Goal: Navigation & Orientation: Find specific page/section

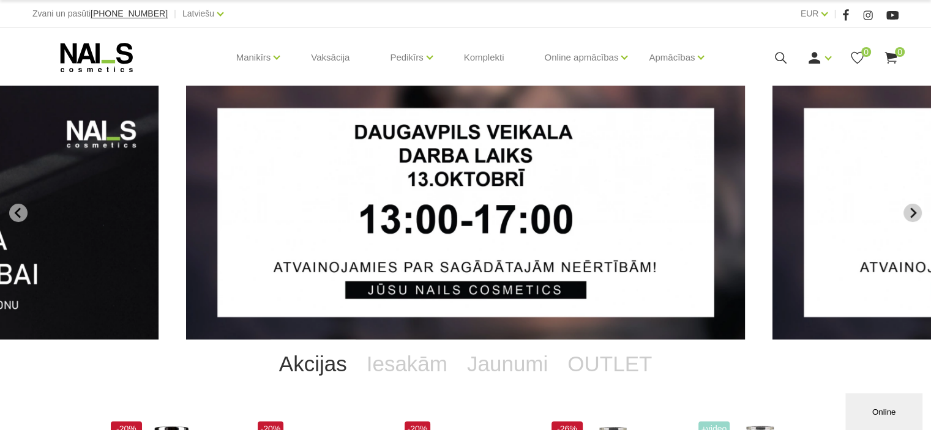
click at [911, 210] on icon "Next slide" at bounding box center [912, 212] width 11 height 11
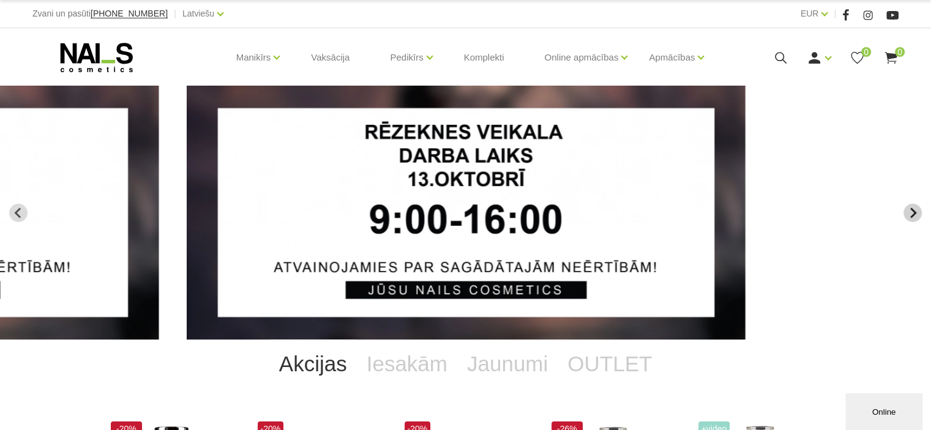
click at [911, 210] on icon "Next slide" at bounding box center [913, 212] width 6 height 10
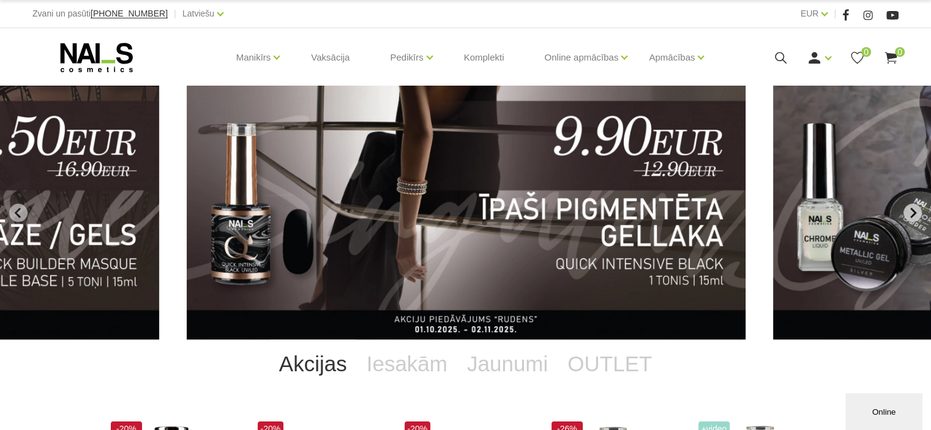
click at [911, 210] on icon "Next slide" at bounding box center [913, 212] width 6 height 10
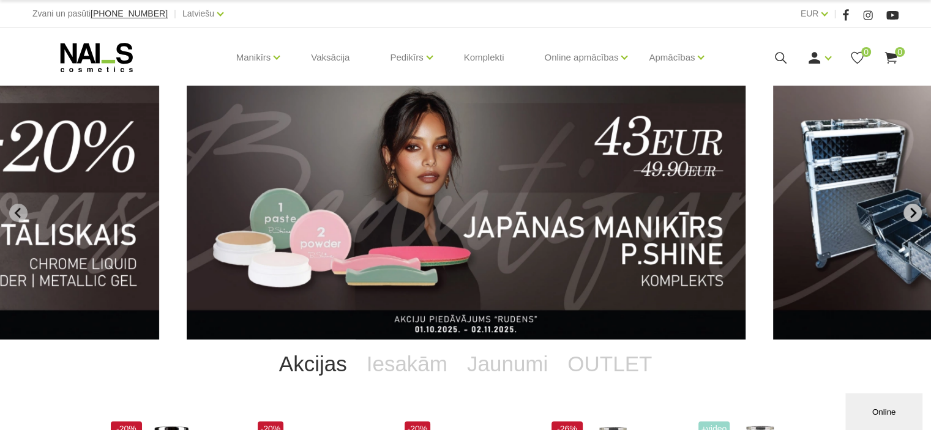
click at [911, 210] on icon "Next slide" at bounding box center [913, 212] width 6 height 10
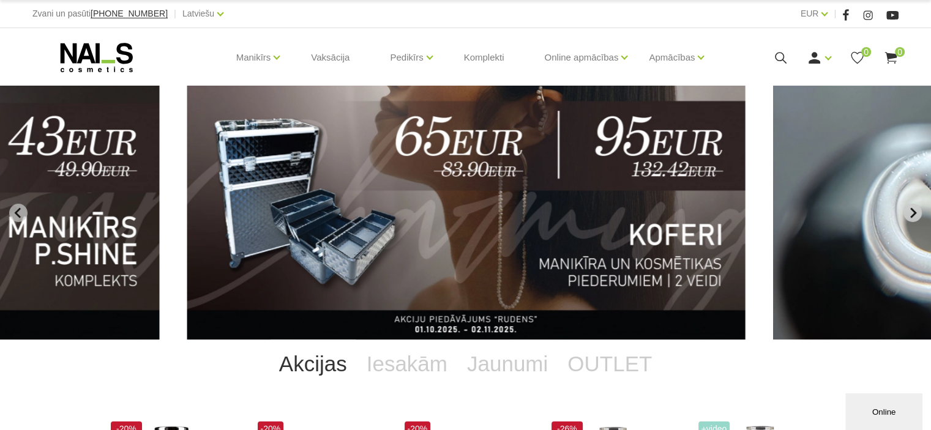
click at [911, 210] on icon "Next slide" at bounding box center [913, 212] width 6 height 10
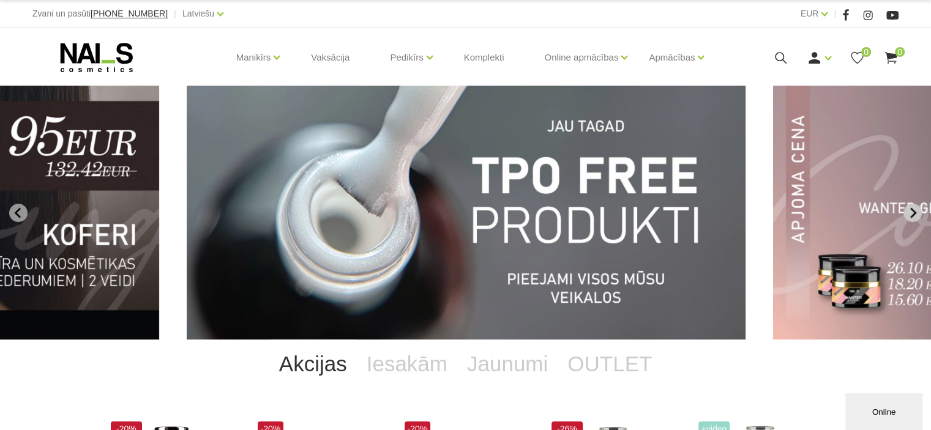
click at [911, 210] on icon "Next slide" at bounding box center [913, 212] width 6 height 10
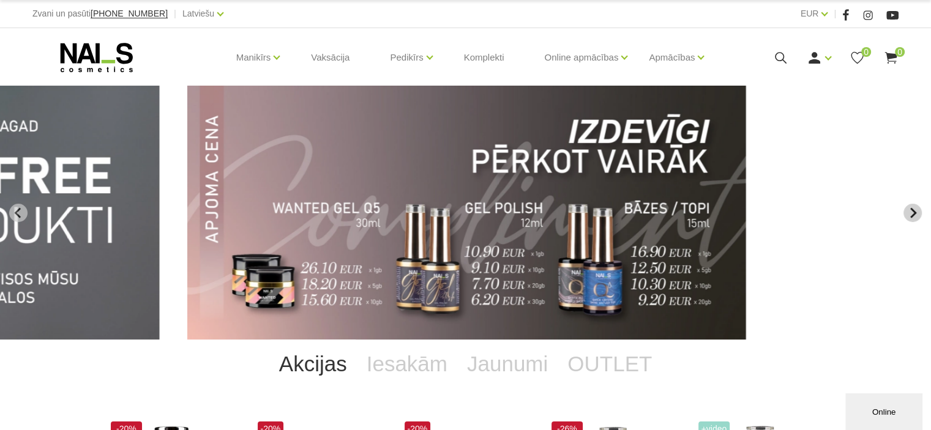
click at [911, 210] on icon "Next slide" at bounding box center [913, 212] width 6 height 10
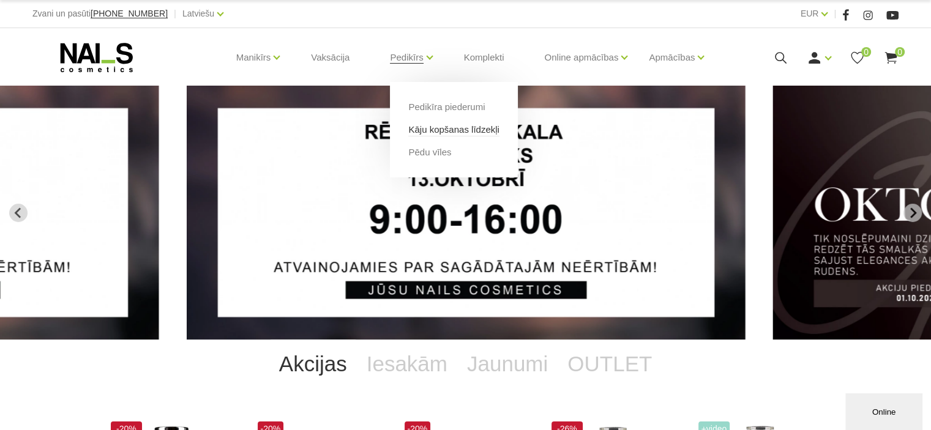
click at [437, 134] on link "Kāju kopšanas līdzekļi" at bounding box center [453, 129] width 91 height 13
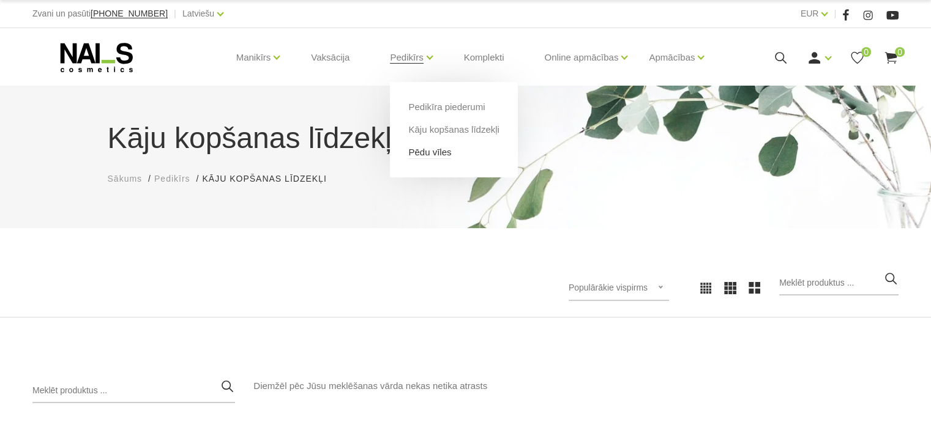
click at [439, 154] on link "Pēdu vīles" at bounding box center [429, 152] width 43 height 13
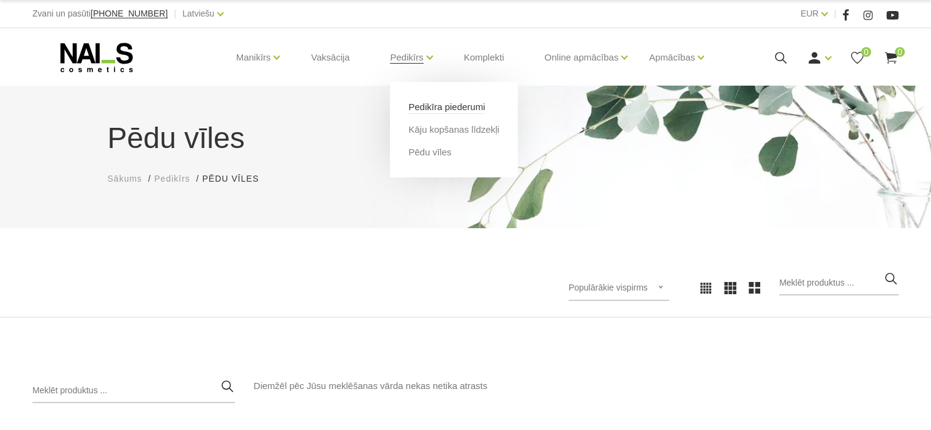
click at [446, 108] on link "Pedikīra piederumi" at bounding box center [446, 106] width 76 height 13
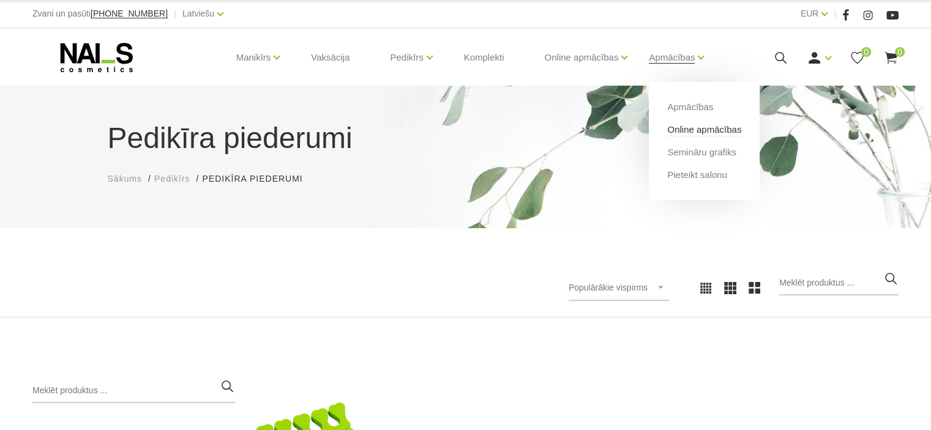
click at [692, 127] on link "Online apmācības" at bounding box center [704, 129] width 74 height 13
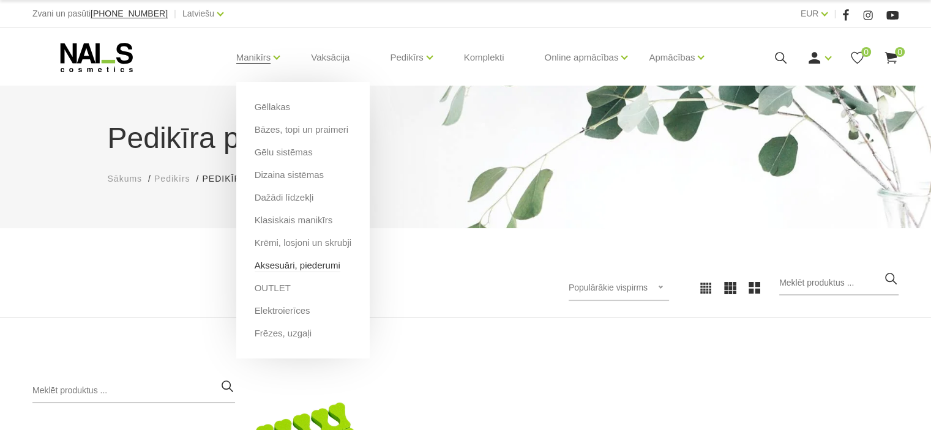
click at [268, 266] on link "Aksesuāri, piederumi" at bounding box center [298, 265] width 86 height 13
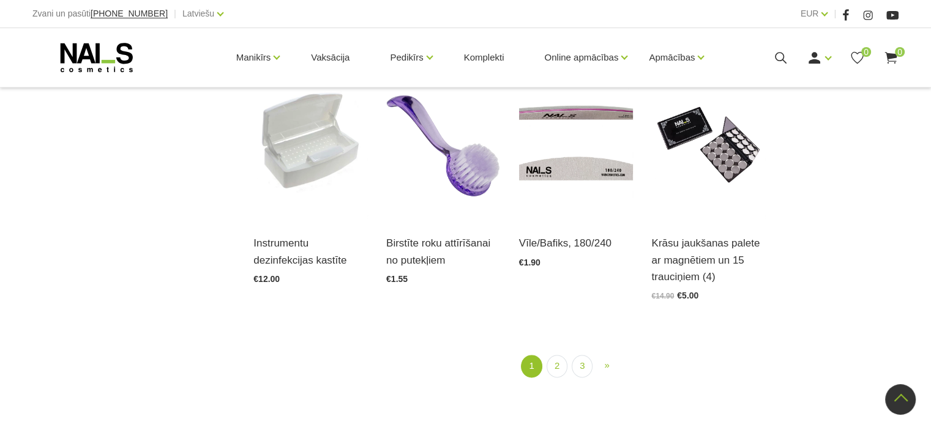
scroll to position [1616, 0]
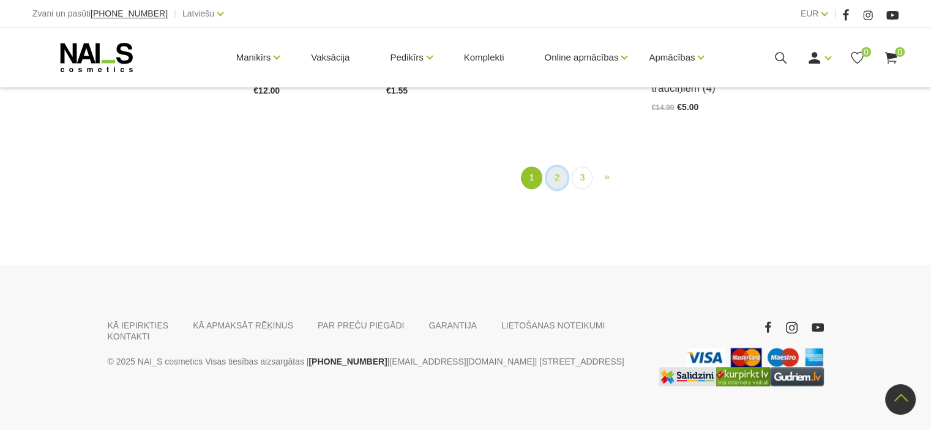
click at [562, 166] on link "2" at bounding box center [556, 177] width 21 height 23
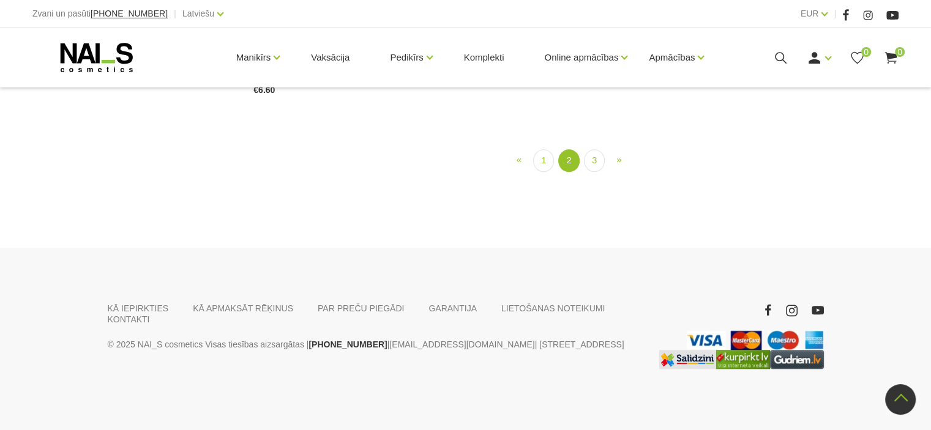
scroll to position [1549, 0]
click at [597, 162] on link "3" at bounding box center [594, 160] width 21 height 23
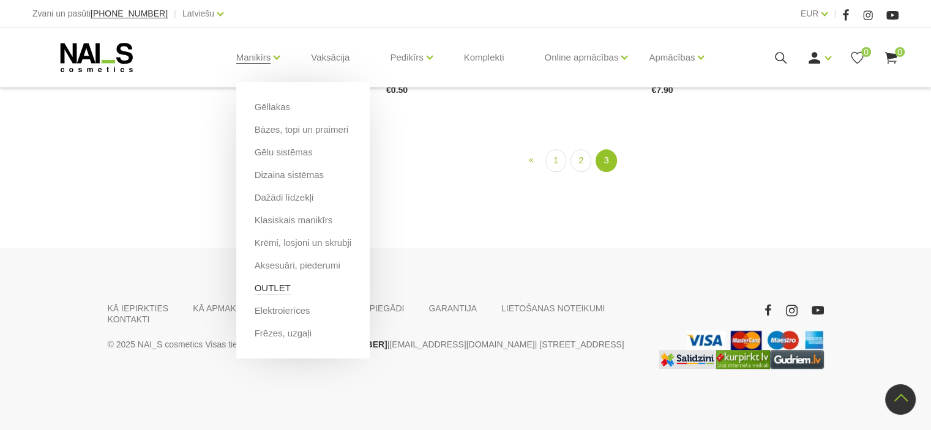
click at [259, 286] on link "OUTLET" at bounding box center [273, 288] width 36 height 13
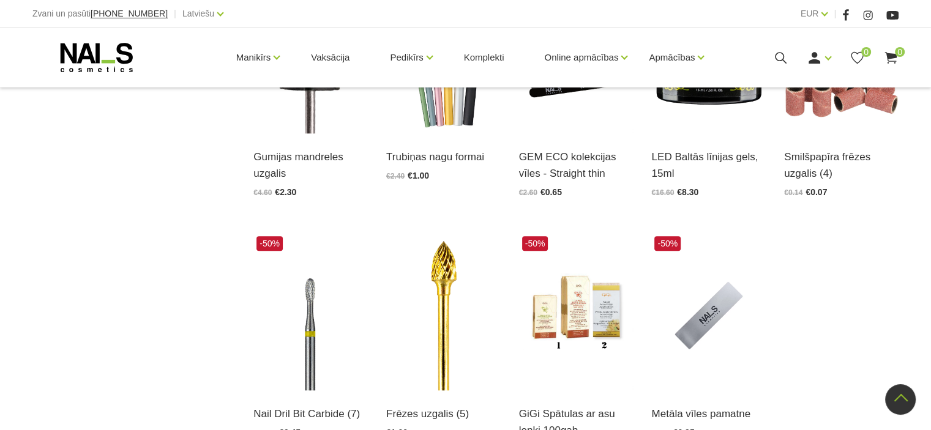
scroll to position [1428, 0]
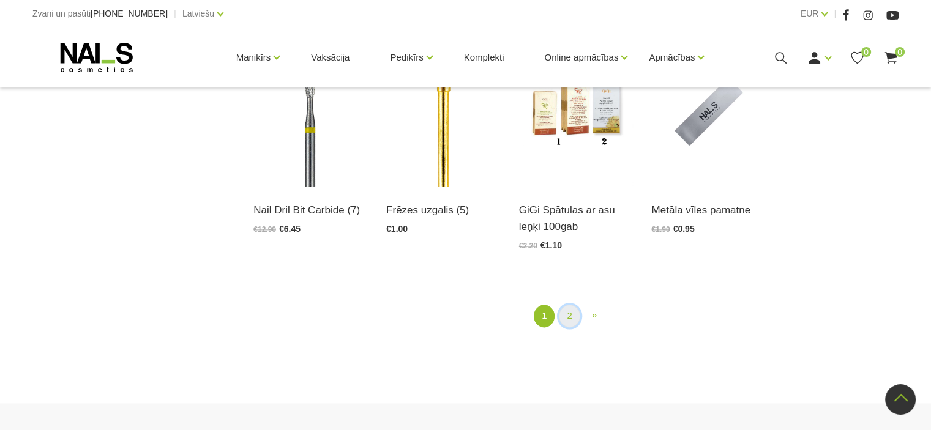
click at [569, 321] on link "2" at bounding box center [569, 316] width 21 height 23
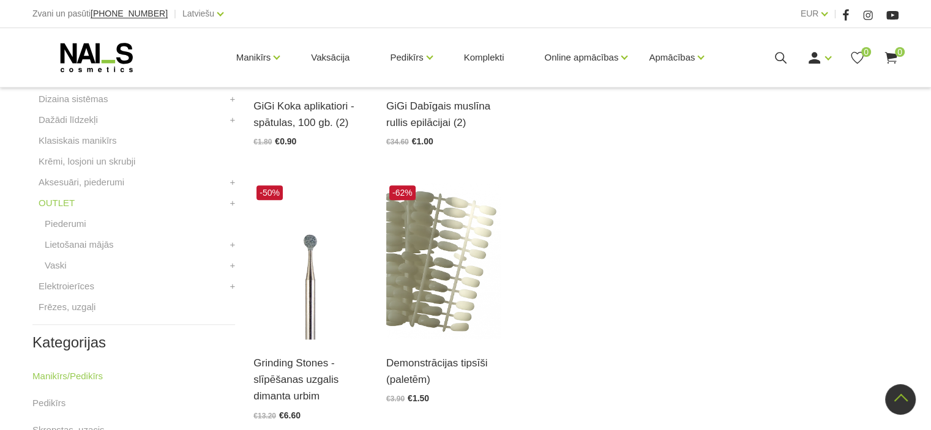
scroll to position [836, 0]
